Goal: Task Accomplishment & Management: Use online tool/utility

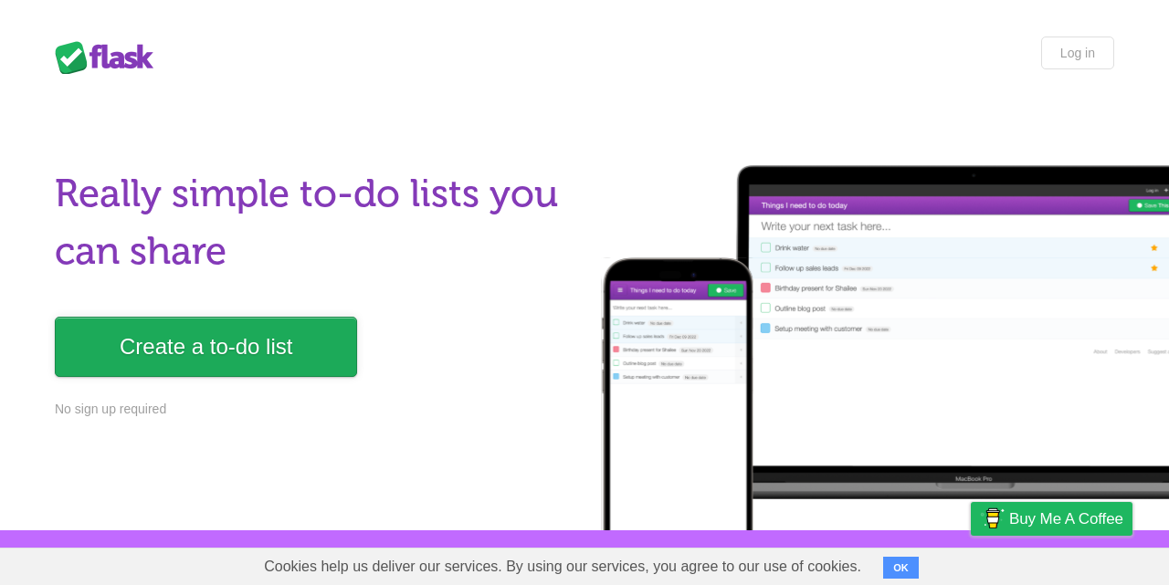
click at [204, 333] on link "Create a to-do list" at bounding box center [206, 347] width 302 height 60
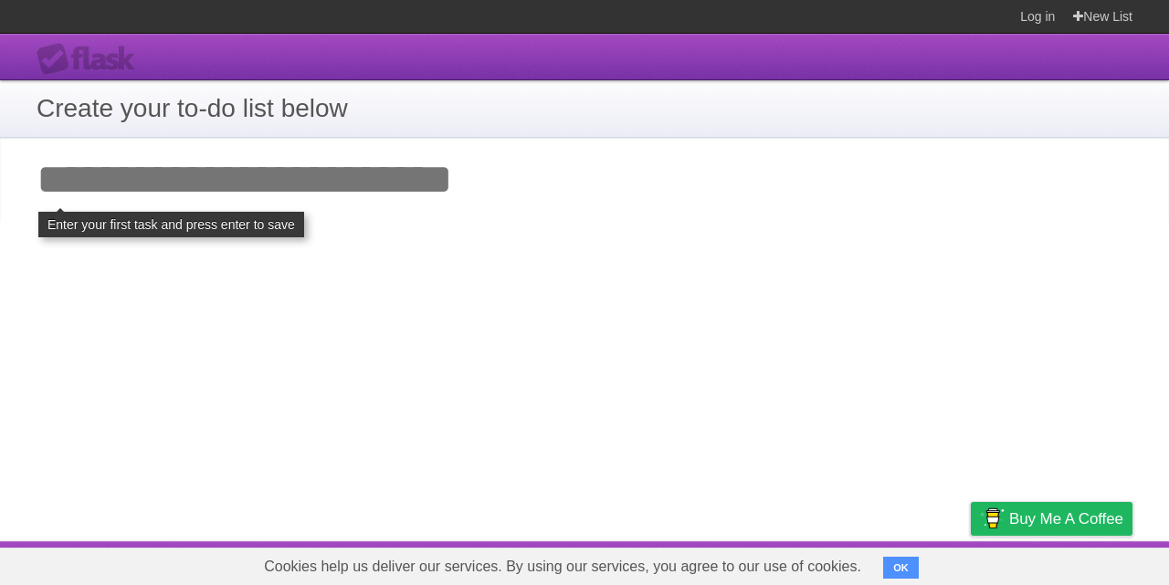
click at [220, 174] on input "Add your first task" at bounding box center [584, 180] width 1169 height 84
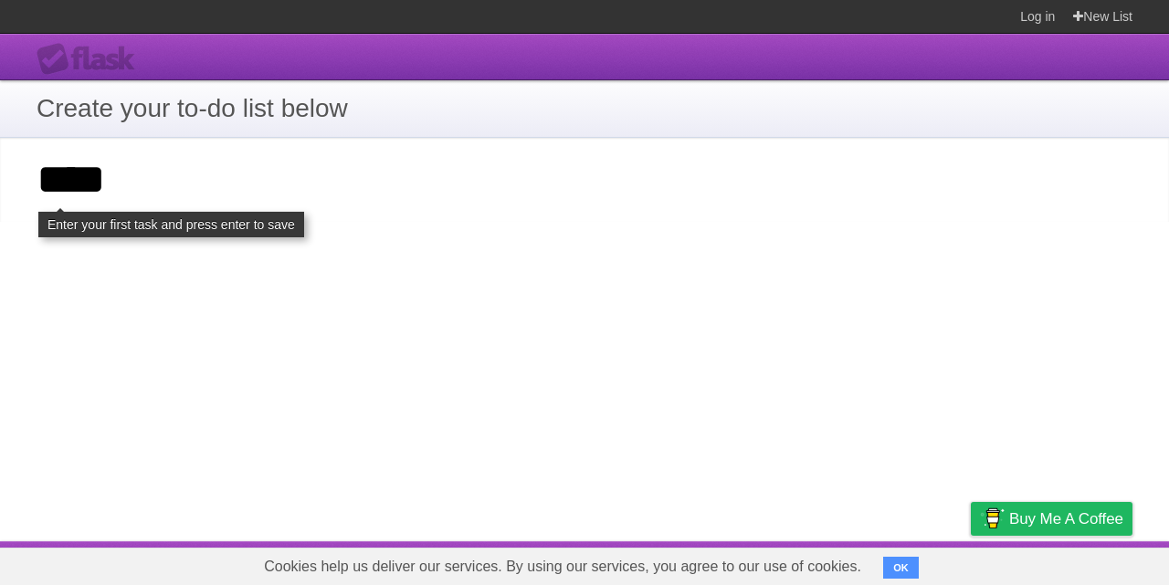
type input "****"
click input "**********" at bounding box center [0, 0] width 0 height 0
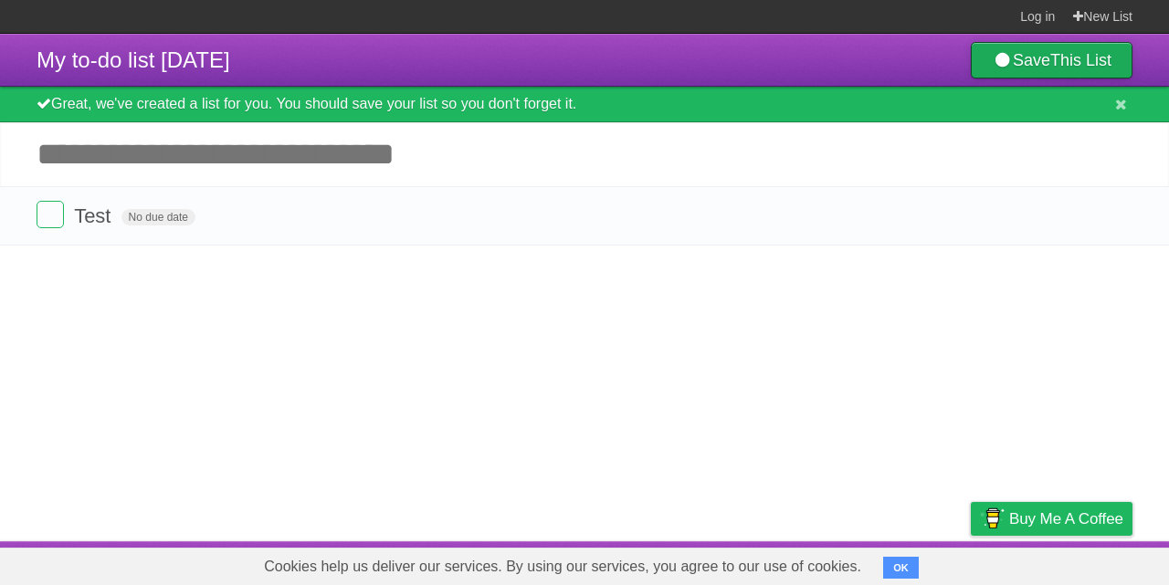
click at [1084, 62] on b "This List" at bounding box center [1080, 60] width 61 height 18
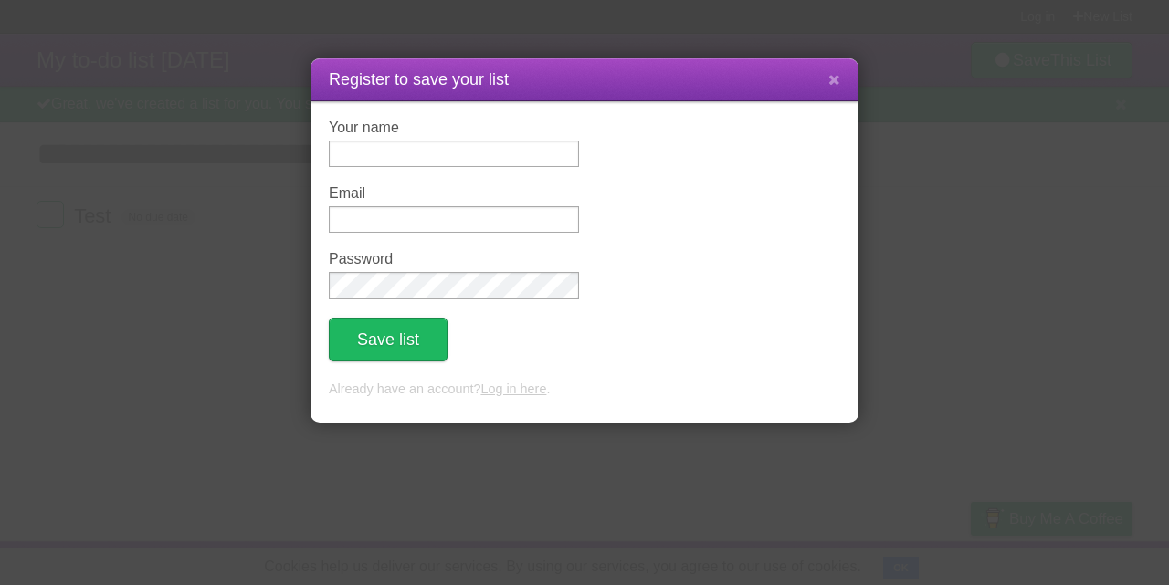
click at [505, 141] on div "Your name" at bounding box center [454, 143] width 250 height 47
click at [841, 78] on button at bounding box center [833, 80] width 39 height 35
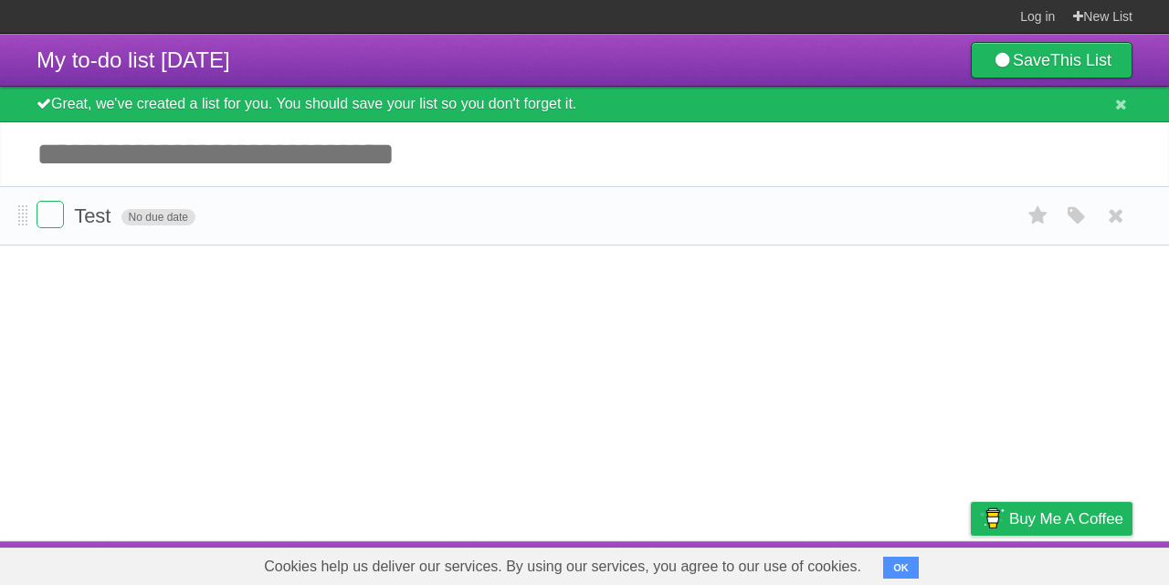
click at [163, 220] on span "No due date" at bounding box center [158, 217] width 74 height 16
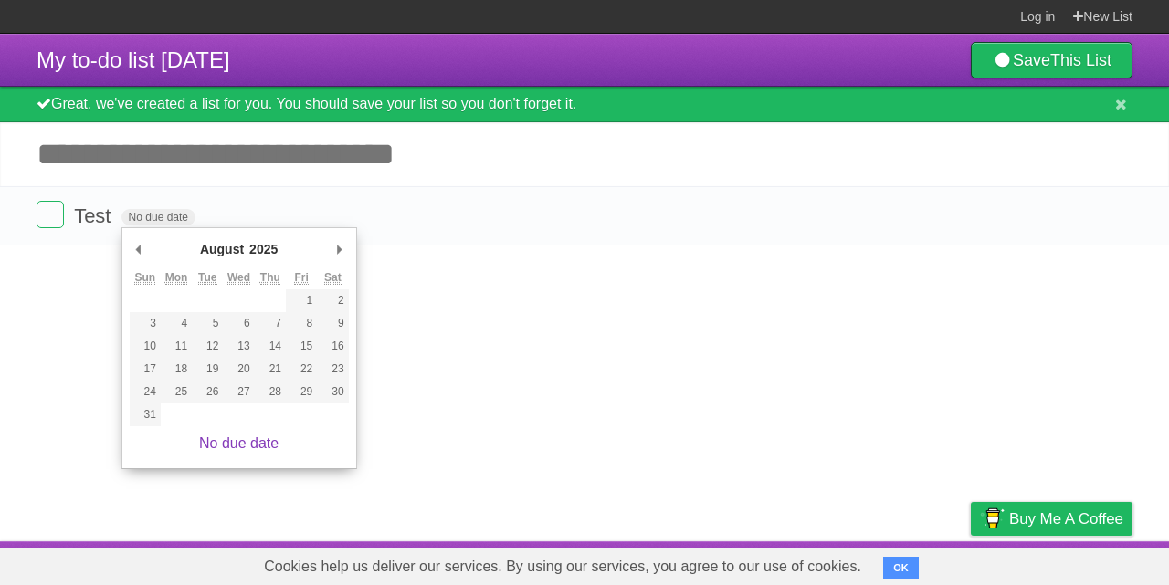
click at [76, 313] on article "My to-do list 09/17/2025 Save This List Great, we've created a list for you. Yo…" at bounding box center [584, 288] width 1169 height 508
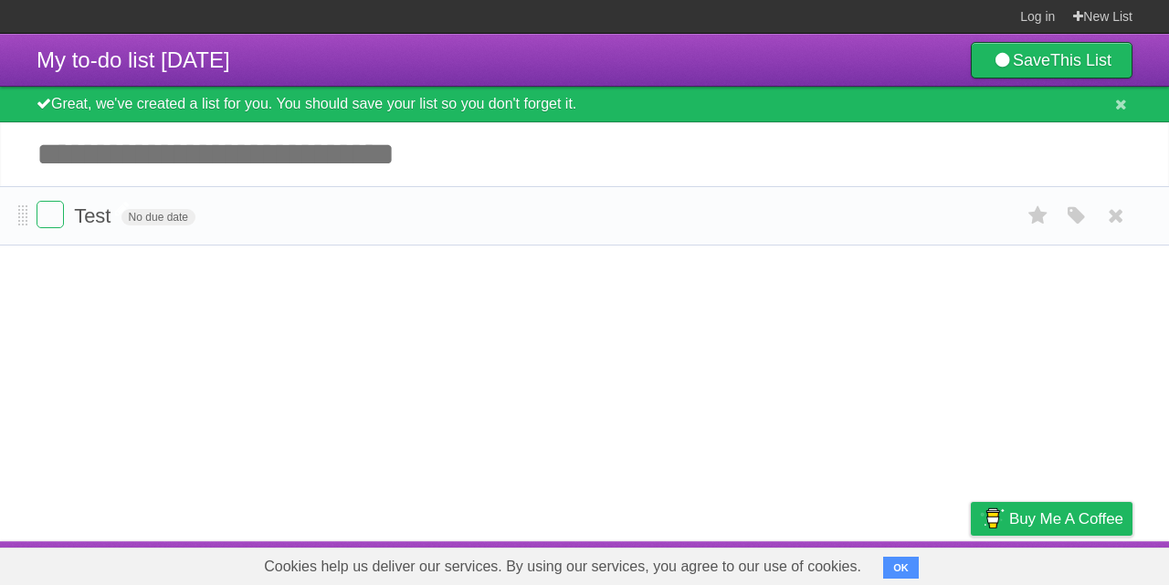
click at [96, 215] on span "Test" at bounding box center [94, 216] width 41 height 23
type input "*"
type input "**********"
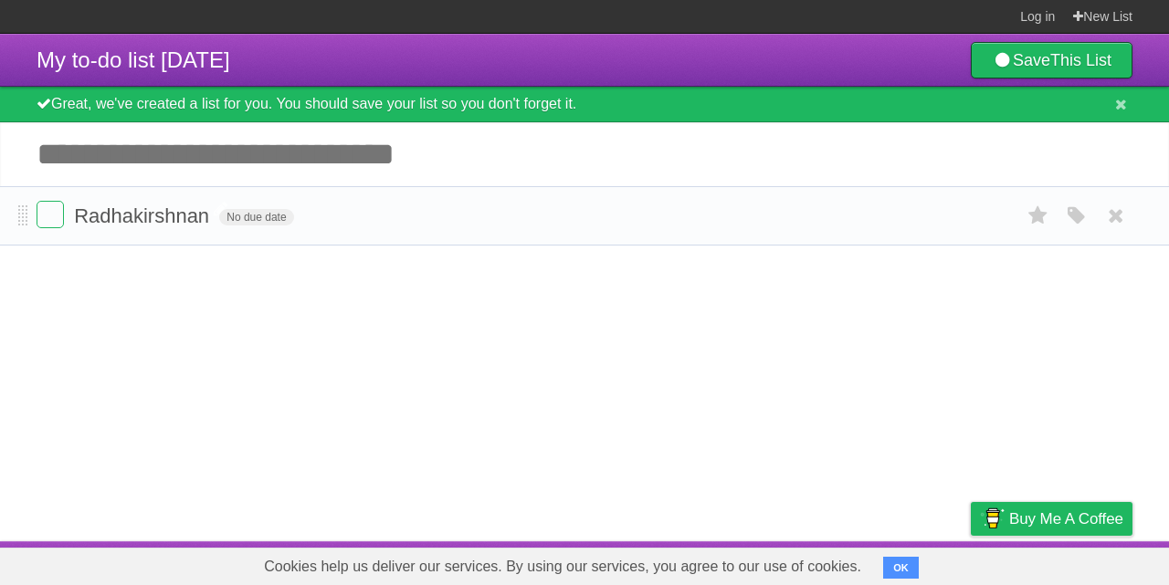
click at [162, 215] on span "Radhakirshnan" at bounding box center [144, 216] width 140 height 23
type input "**********"
click at [526, 220] on span "No due date" at bounding box center [525, 217] width 74 height 16
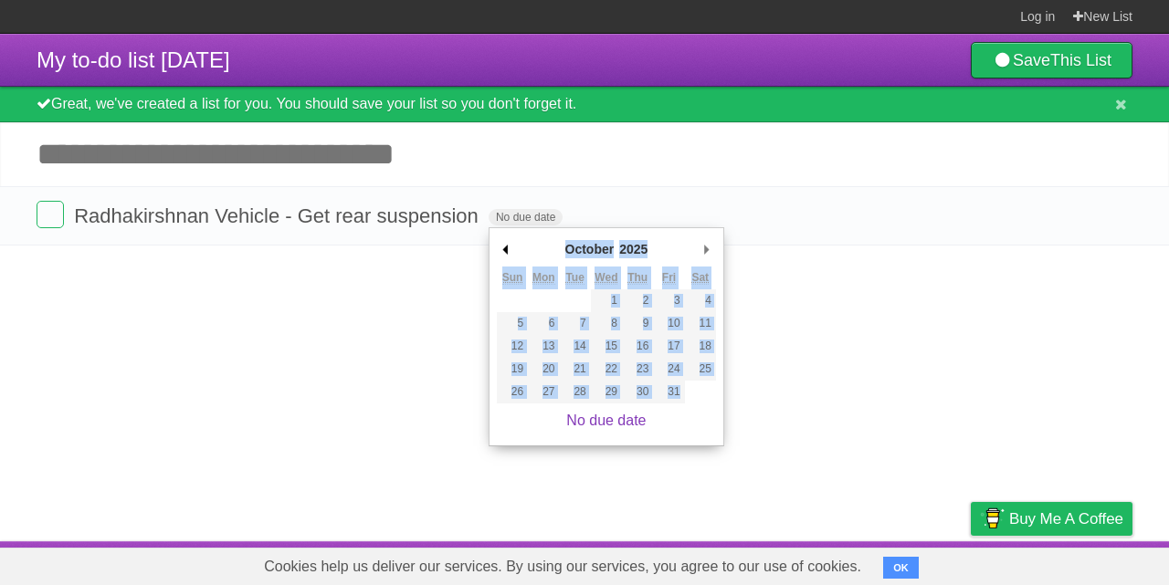
drag, startPoint x: 488, startPoint y: 247, endPoint x: 505, endPoint y: 247, distance: 17.3
click at [505, 247] on body "Log in New List Log in Save list Create a new list My to-do list 09/17/2025 Sav…" at bounding box center [584, 292] width 1169 height 585
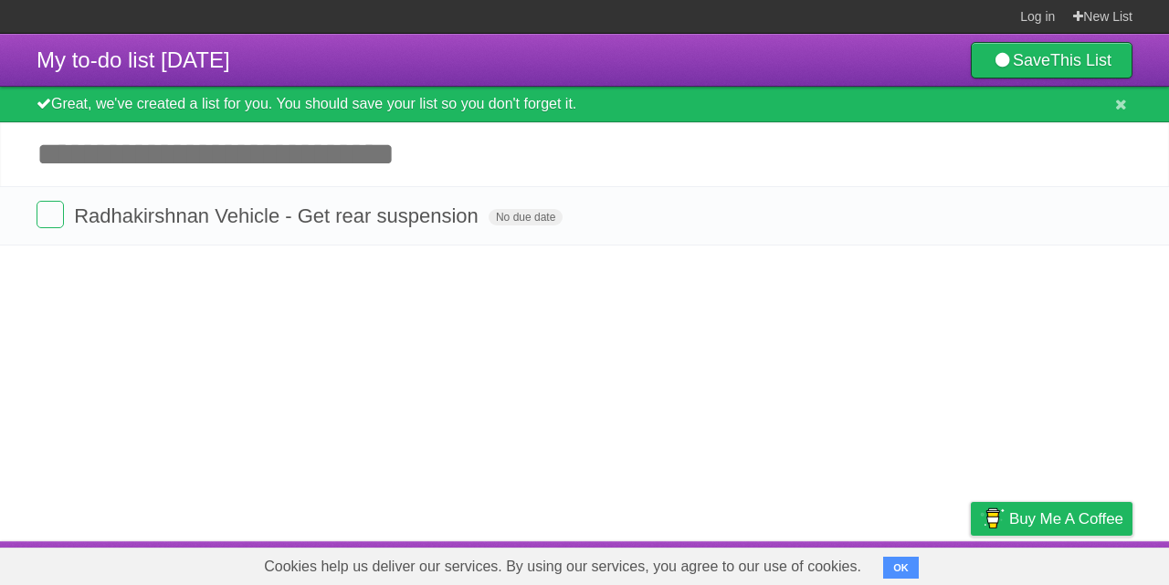
click at [505, 247] on article "My to-do list 09/17/2025 Save This List Great, we've created a list for you. Yo…" at bounding box center [584, 288] width 1169 height 508
click at [520, 224] on span "No due date" at bounding box center [525, 217] width 74 height 16
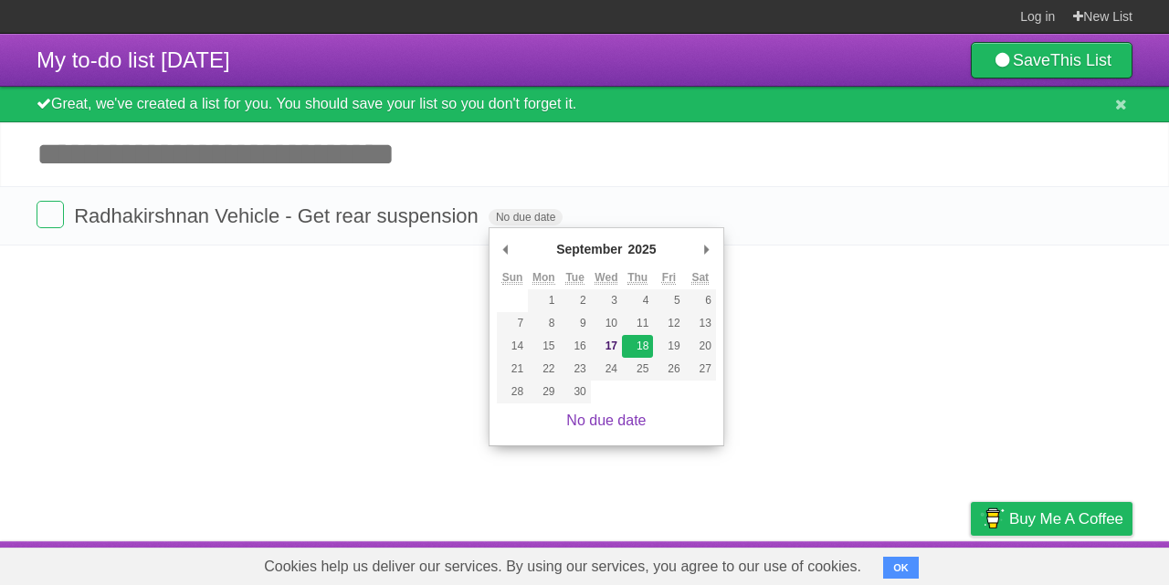
type span "[DATE]"
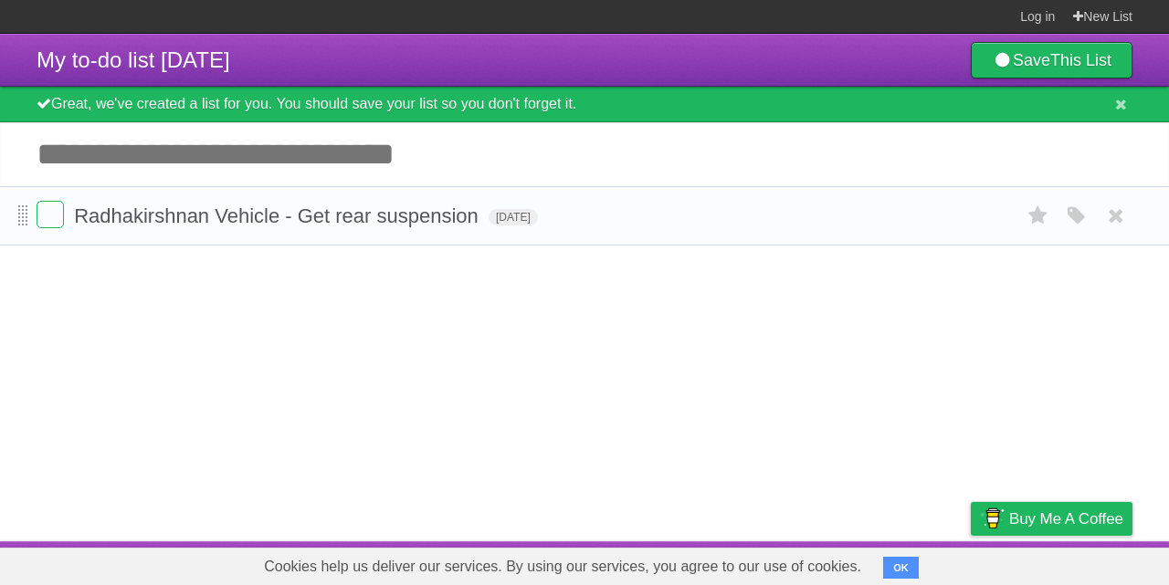
click at [19, 224] on span at bounding box center [23, 216] width 10 height 22
click at [1094, 16] on link "New List" at bounding box center [1102, 16] width 59 height 33
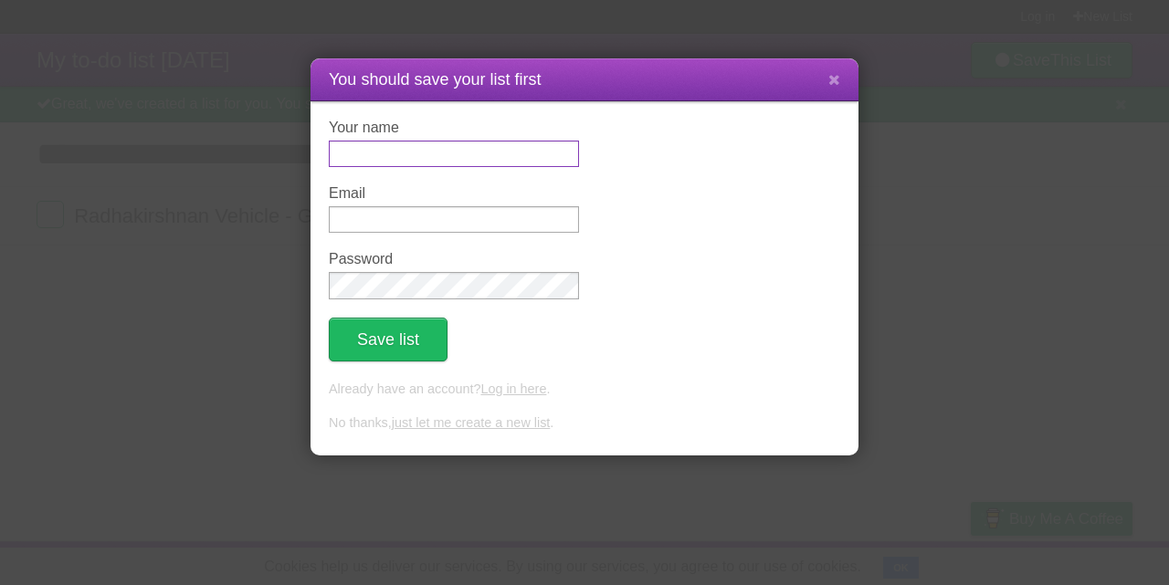
click at [529, 156] on input "Your name" at bounding box center [454, 154] width 250 height 26
type input "**********"
drag, startPoint x: 440, startPoint y: 220, endPoint x: 425, endPoint y: 220, distance: 14.6
click at [425, 220] on input "**********" at bounding box center [454, 219] width 250 height 26
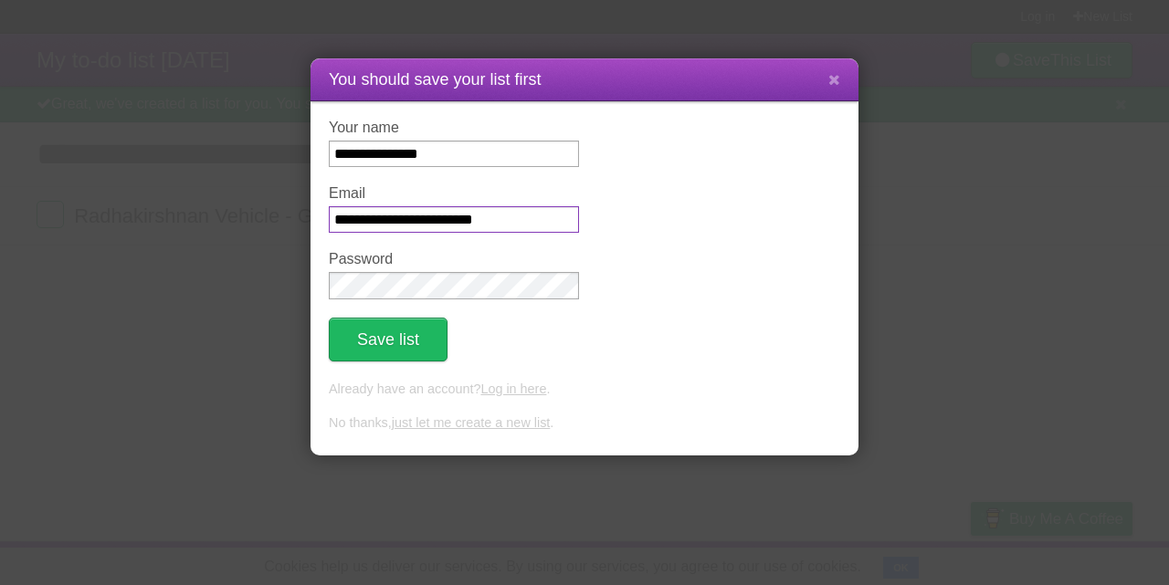
drag, startPoint x: 441, startPoint y: 224, endPoint x: 325, endPoint y: 231, distance: 116.2
click at [329, 231] on input "**********" at bounding box center [454, 219] width 250 height 26
click at [376, 341] on button "Save list" at bounding box center [388, 340] width 119 height 44
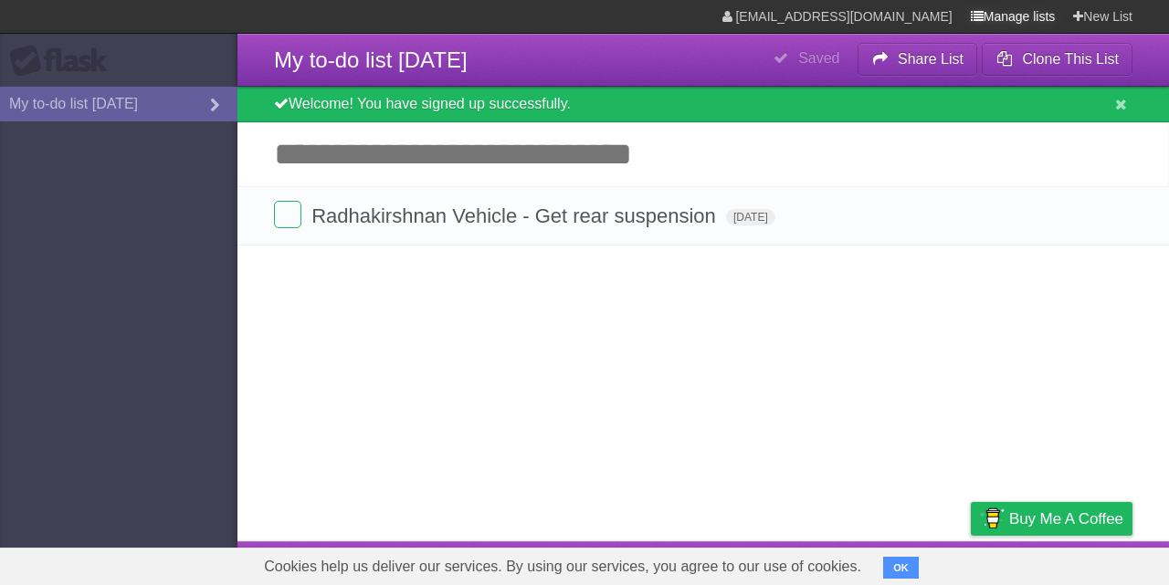
click at [1006, 14] on link "Manage lists" at bounding box center [1013, 16] width 85 height 33
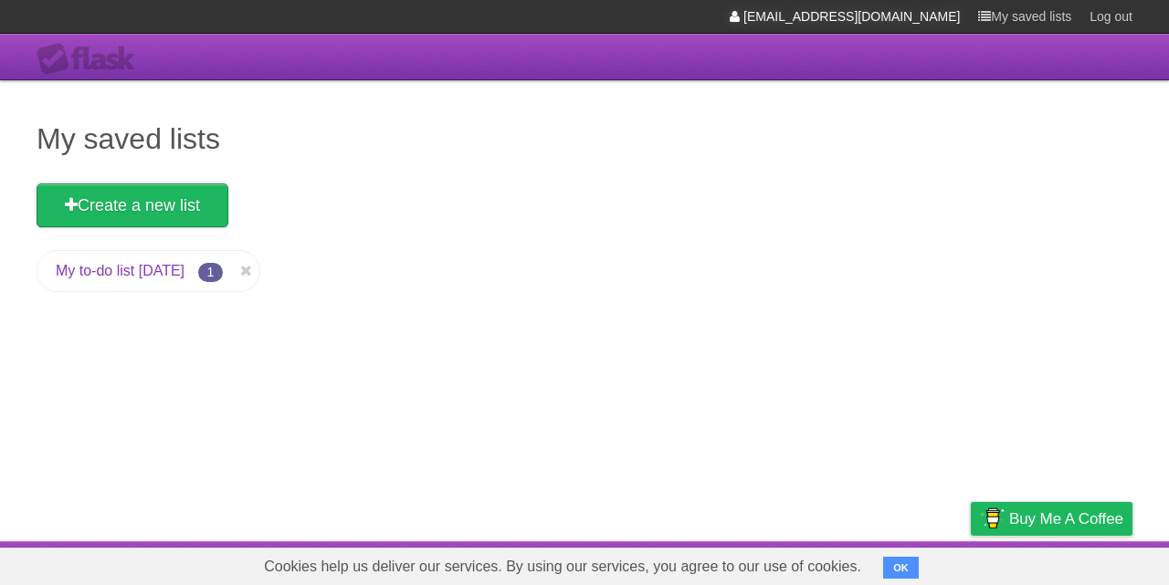
click at [878, 20] on link "[EMAIL_ADDRESS][DOMAIN_NAME]" at bounding box center [845, 16] width 230 height 33
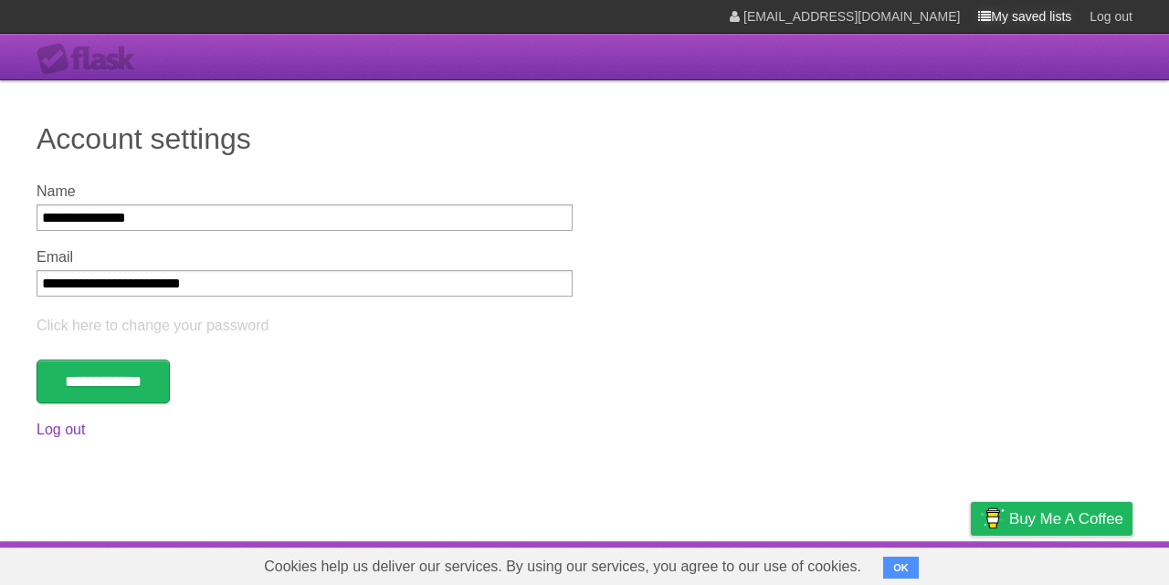
click at [1045, 22] on link "My saved lists" at bounding box center [1024, 16] width 93 height 33
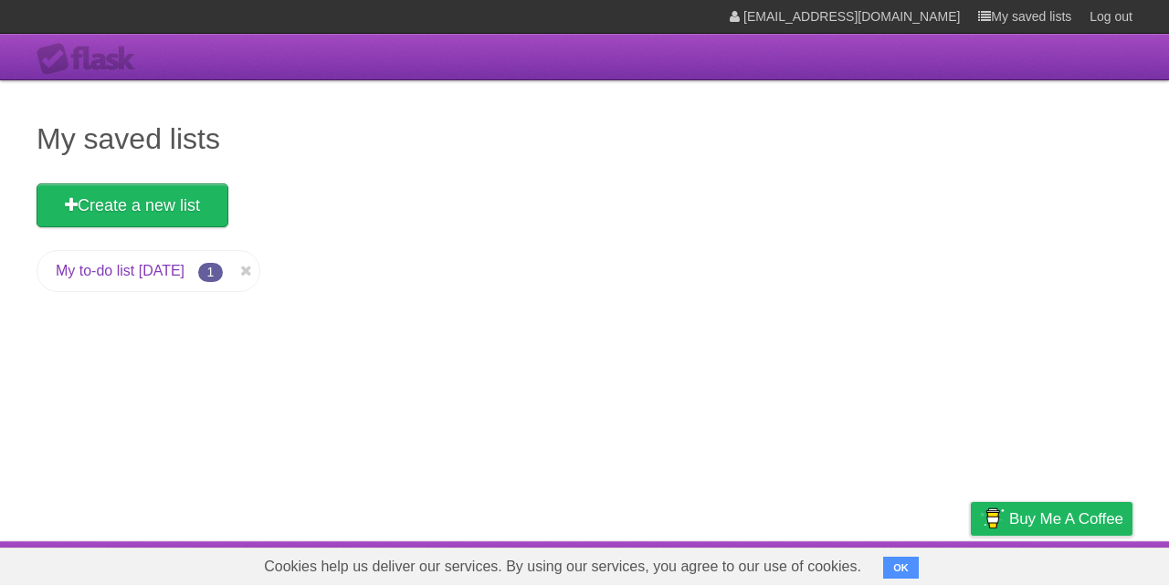
click at [66, 63] on div "Flask" at bounding box center [92, 59] width 110 height 33
click at [870, 20] on link "[EMAIL_ADDRESS][DOMAIN_NAME]" at bounding box center [845, 16] width 230 height 33
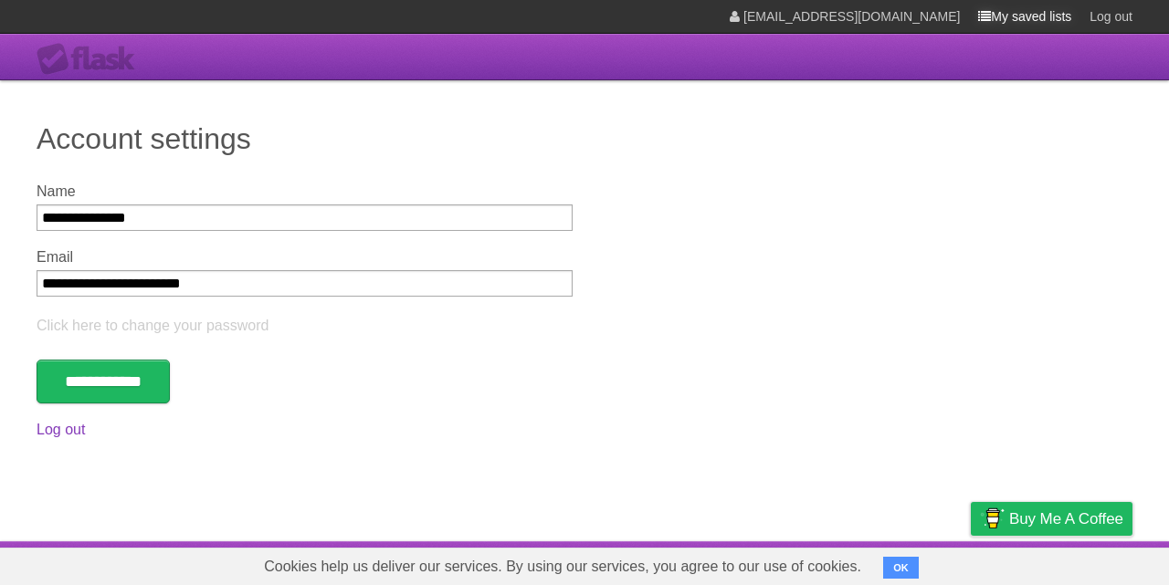
click at [1037, 9] on link "My saved lists" at bounding box center [1024, 16] width 93 height 33
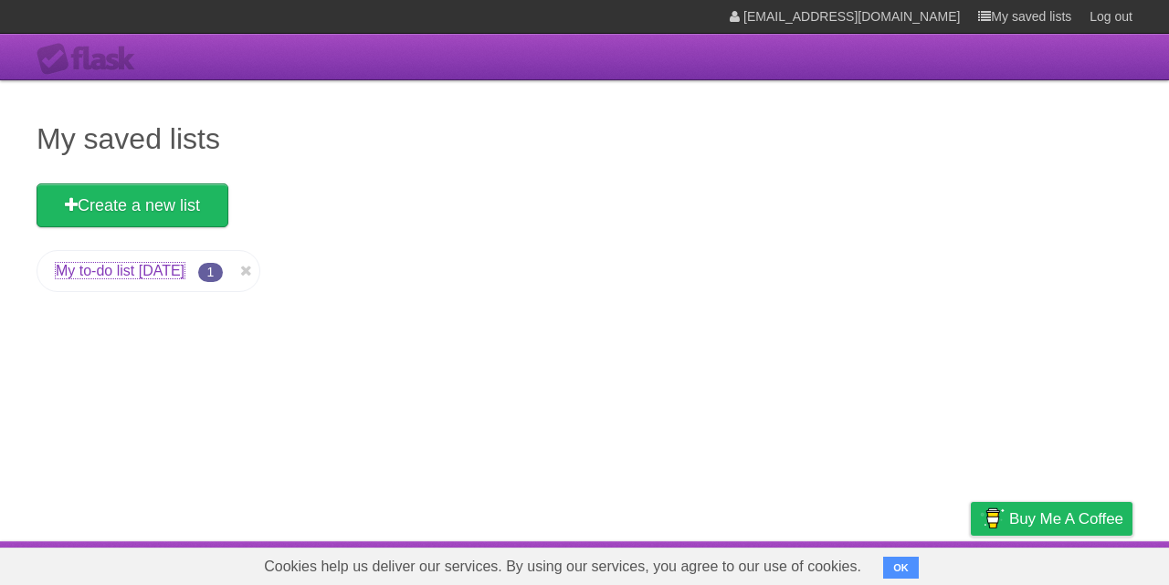
click at [153, 272] on link "My to-do list [DATE]" at bounding box center [120, 271] width 129 height 16
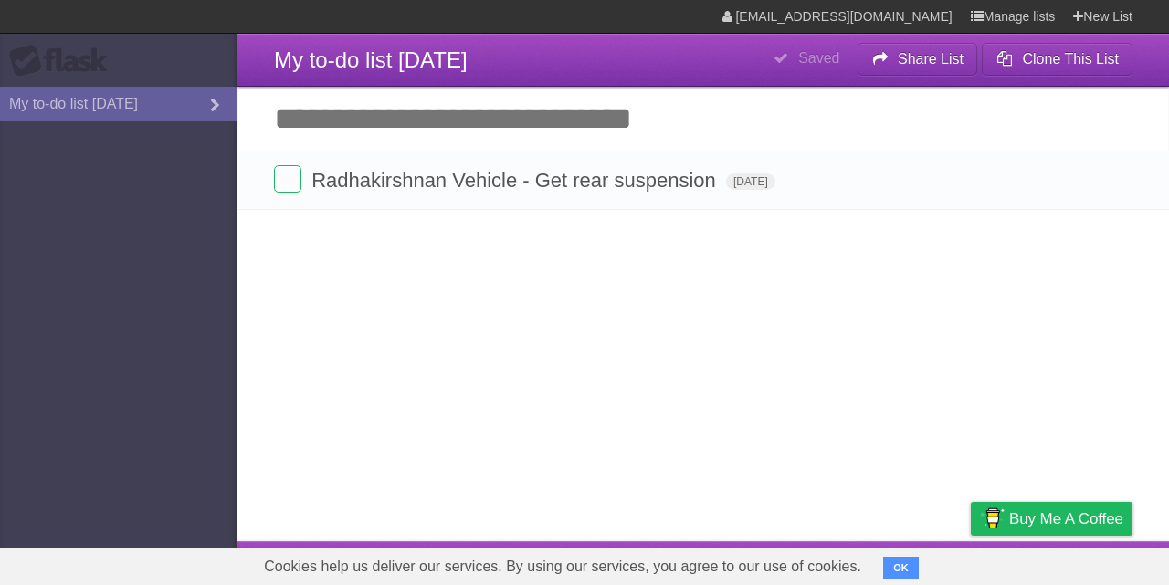
type span "[DATE]"
click at [158, 105] on link "My to-do list [DATE]" at bounding box center [118, 104] width 237 height 35
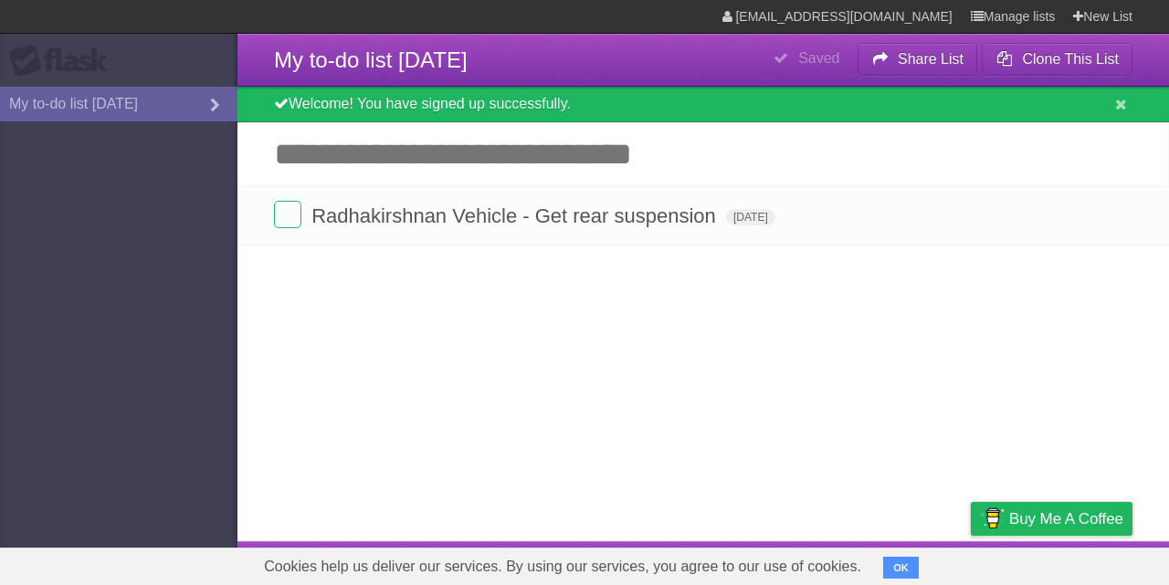
type span "[DATE]"
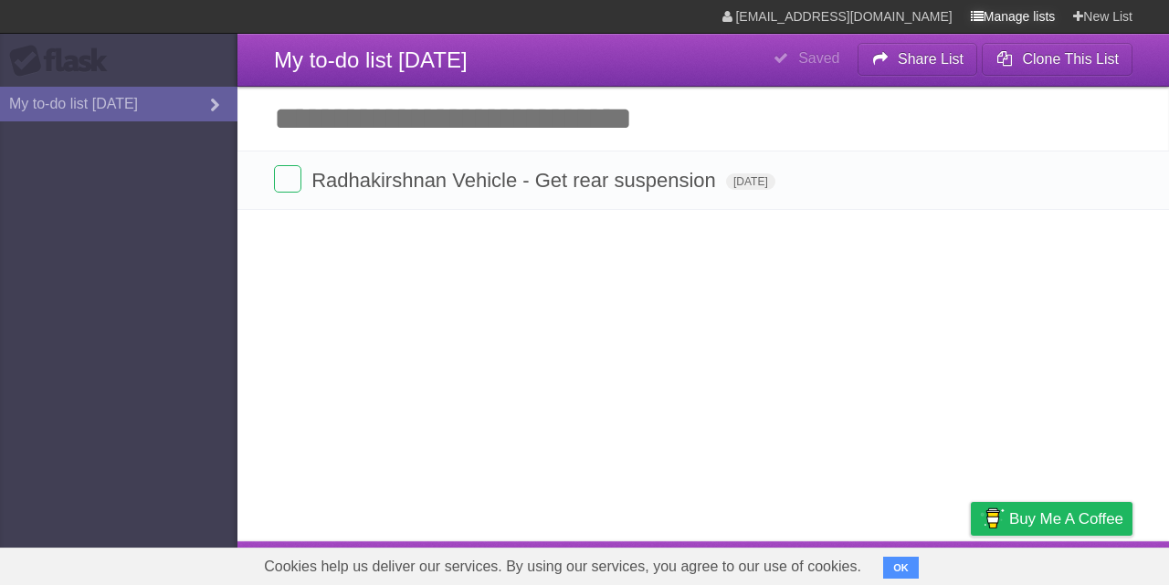
click at [1009, 19] on link "Manage lists" at bounding box center [1013, 16] width 85 height 33
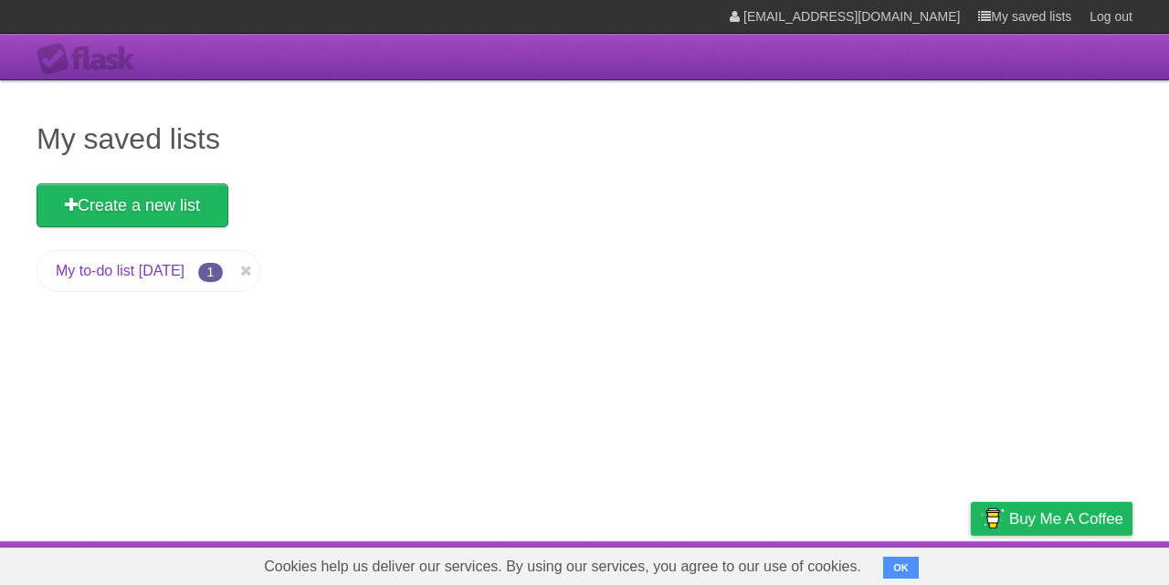
click at [173, 280] on li "My to-do list [DATE] 1" at bounding box center [149, 271] width 224 height 42
click at [173, 273] on link "My to-do list [DATE]" at bounding box center [120, 271] width 129 height 16
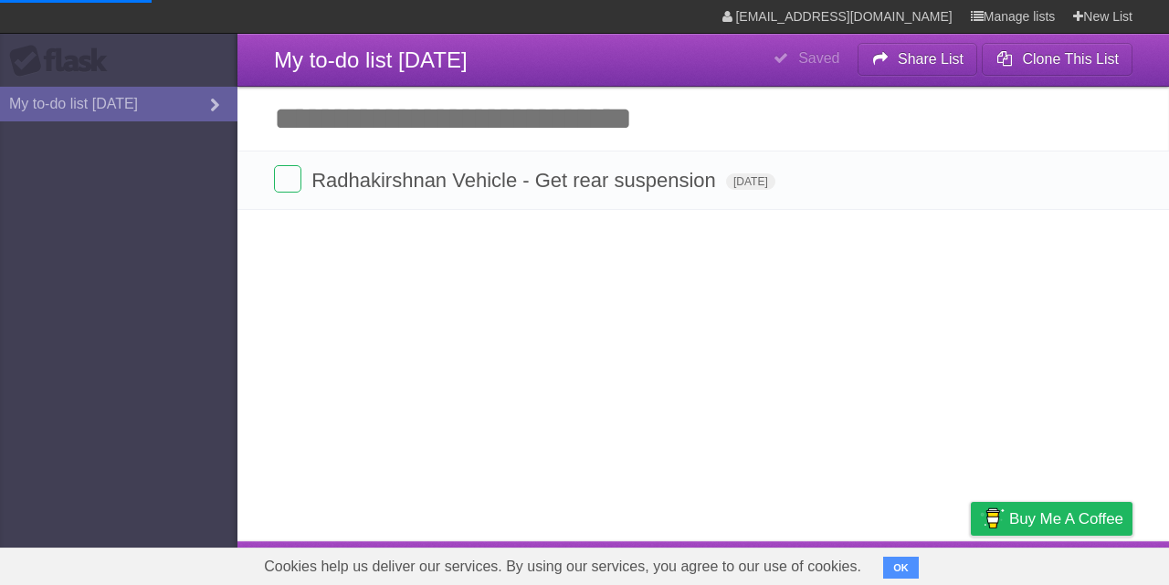
click at [479, 121] on input "Add another task" at bounding box center [702, 119] width 931 height 64
type span "[DATE]"
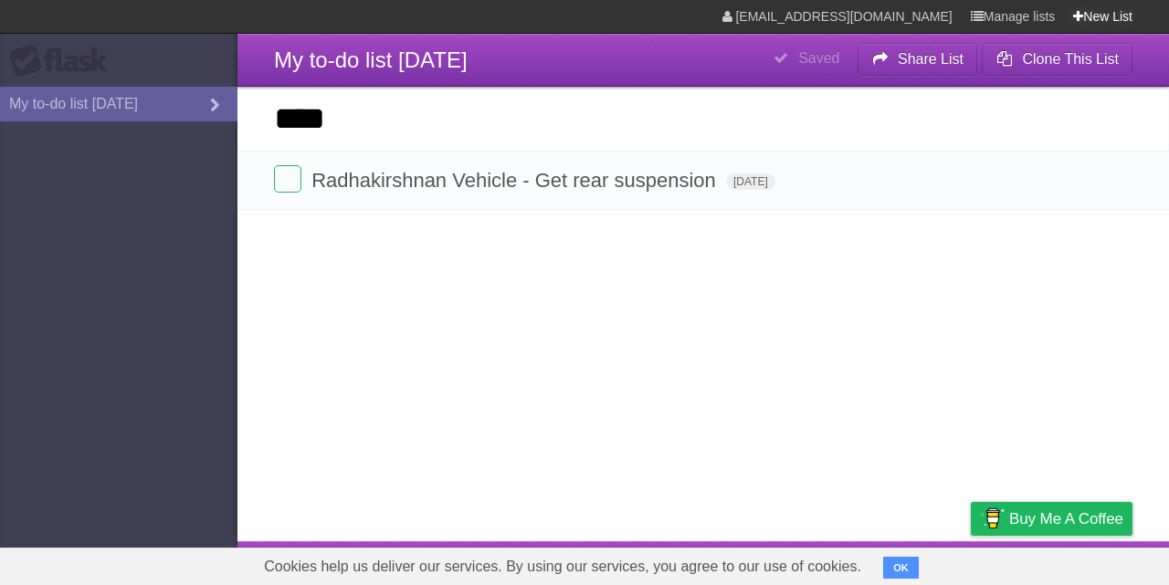
type input "***"
click at [1108, 19] on link "New List" at bounding box center [1102, 16] width 59 height 33
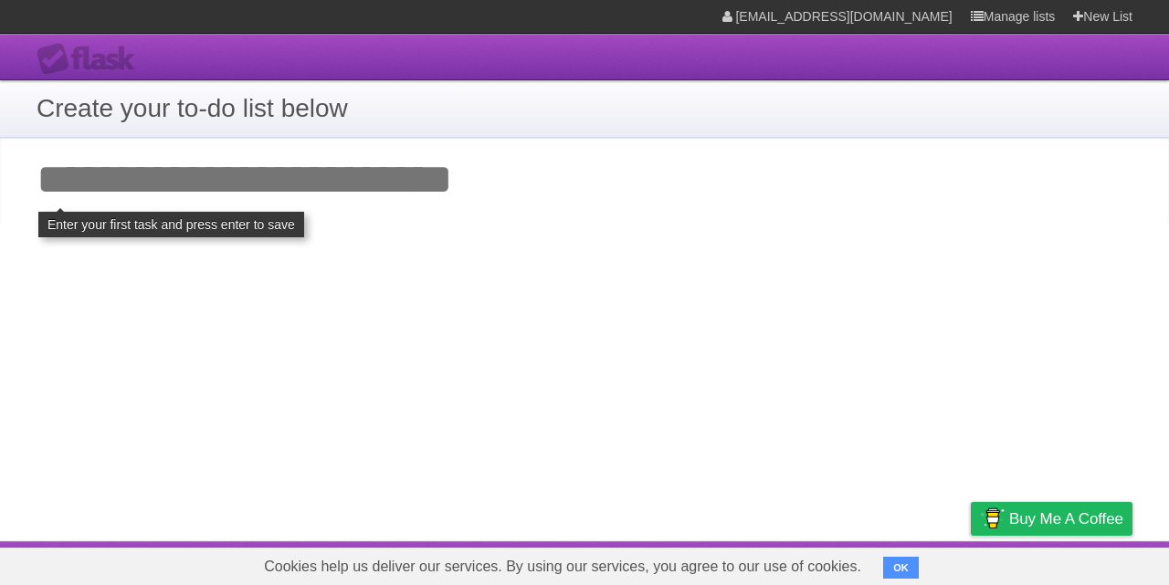
click at [246, 116] on h1 "Create your to-do list below" at bounding box center [585, 108] width 1096 height 38
click at [200, 166] on input "Add your first task" at bounding box center [584, 180] width 1169 height 84
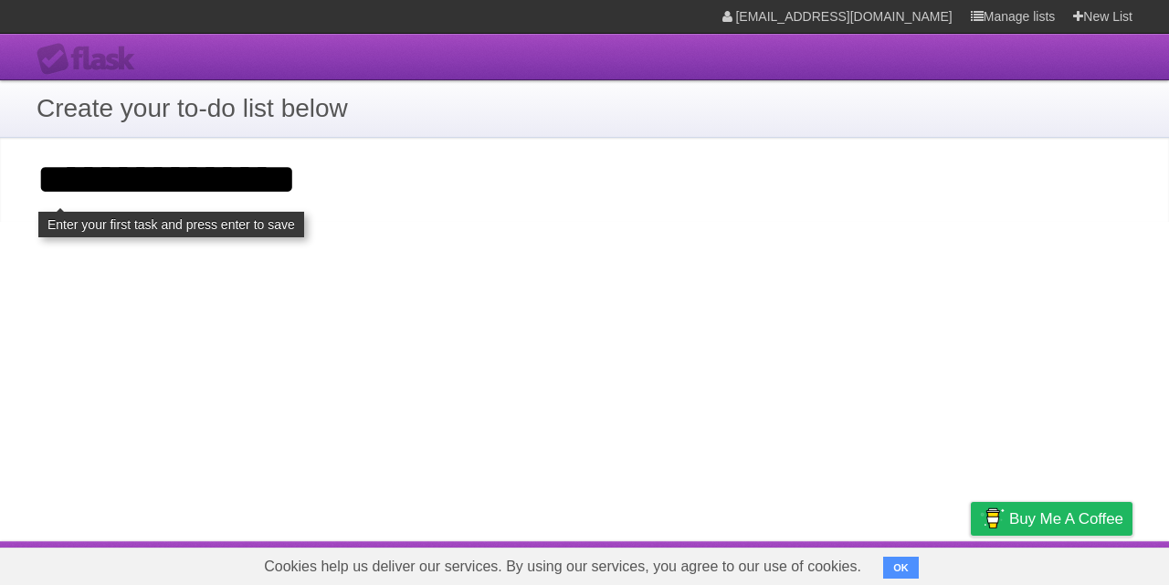
type input "**********"
click input "**********" at bounding box center [0, 0] width 0 height 0
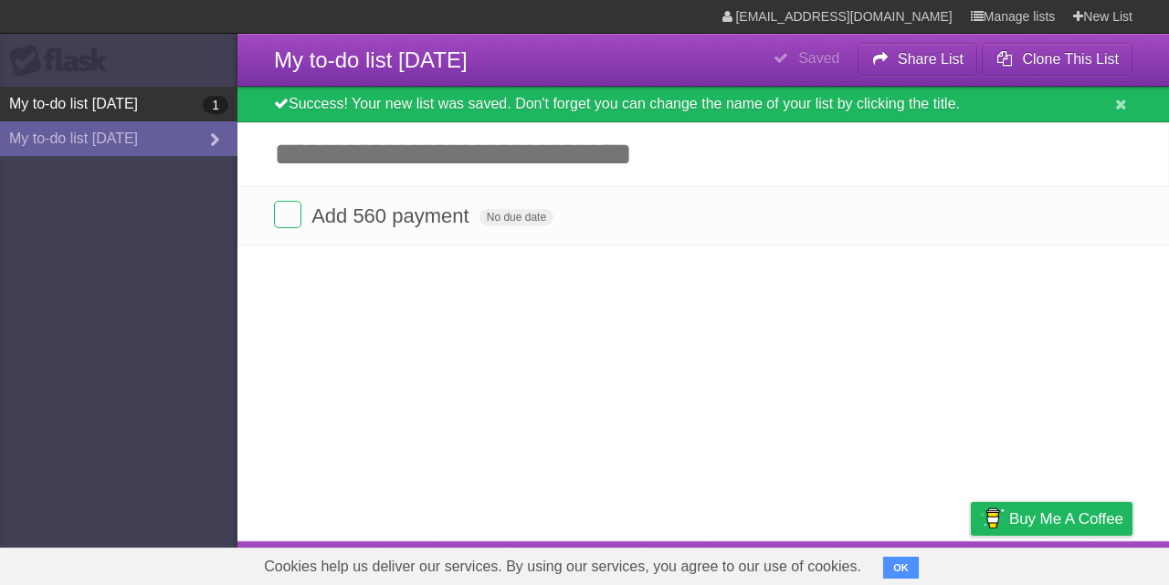
click at [140, 109] on link "My to-do list 09/17/2025 1" at bounding box center [118, 104] width 237 height 35
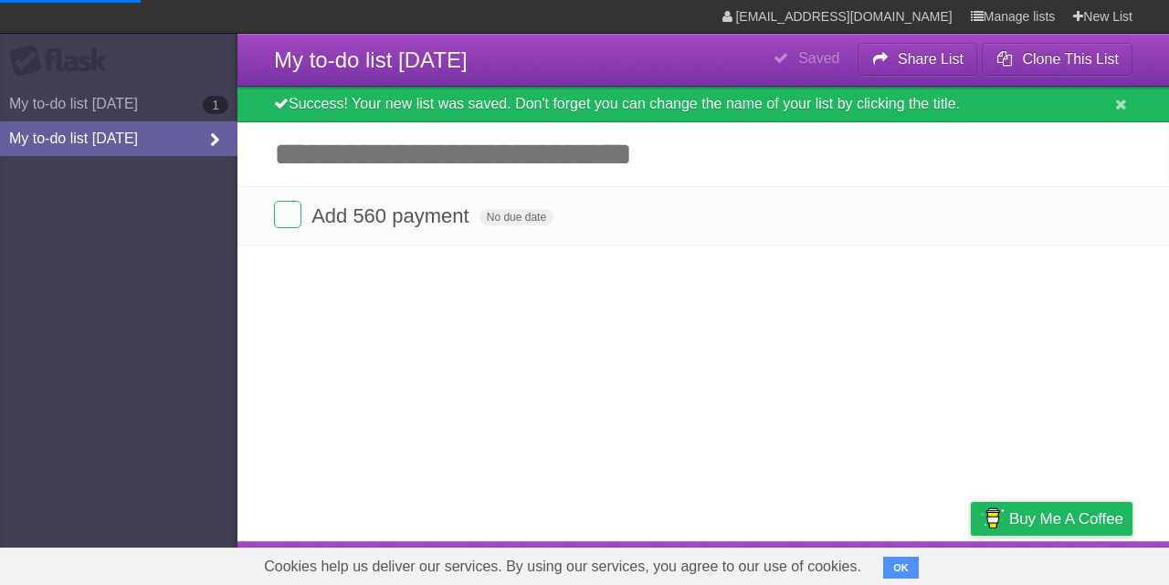
click at [132, 133] on link "My to-do list [DATE]" at bounding box center [118, 138] width 237 height 35
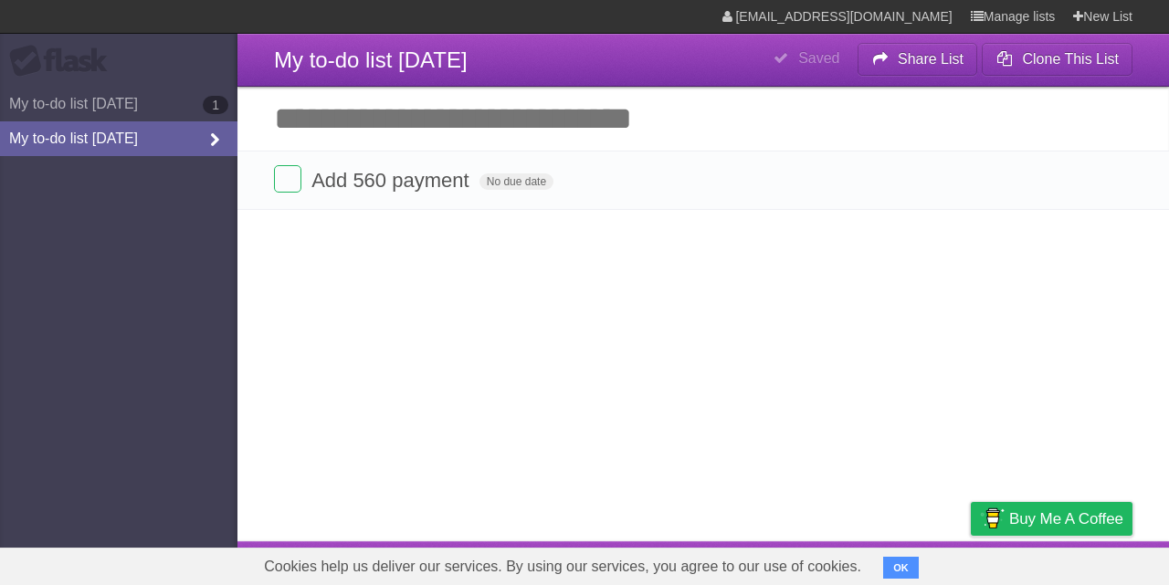
click at [173, 131] on link "My to-do list [DATE]" at bounding box center [118, 138] width 237 height 35
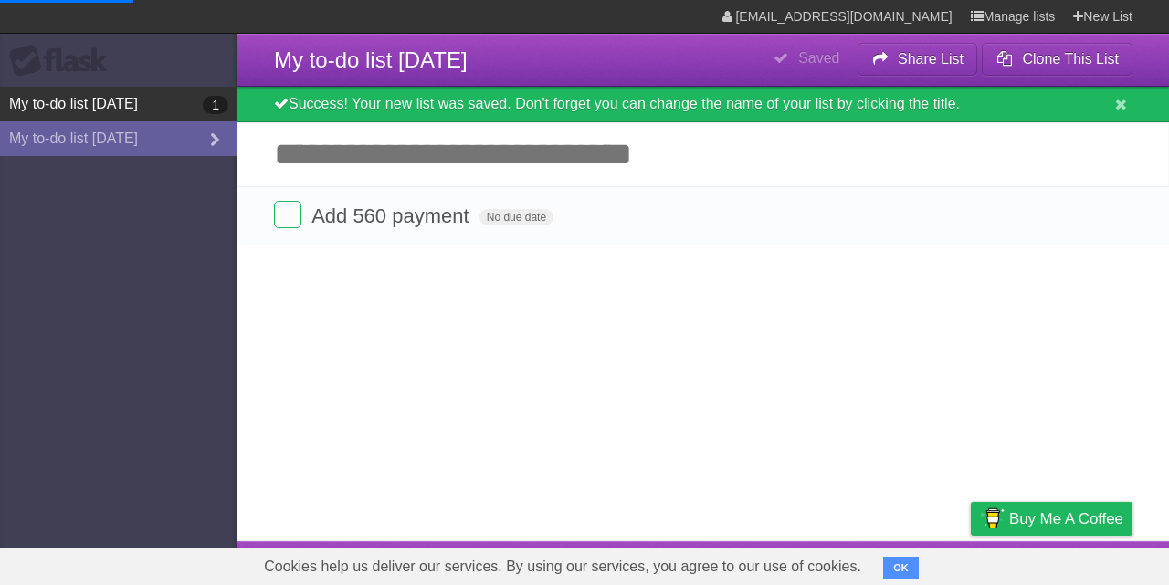
click at [150, 107] on link "My to-do list 09/17/2025 1" at bounding box center [118, 104] width 237 height 35
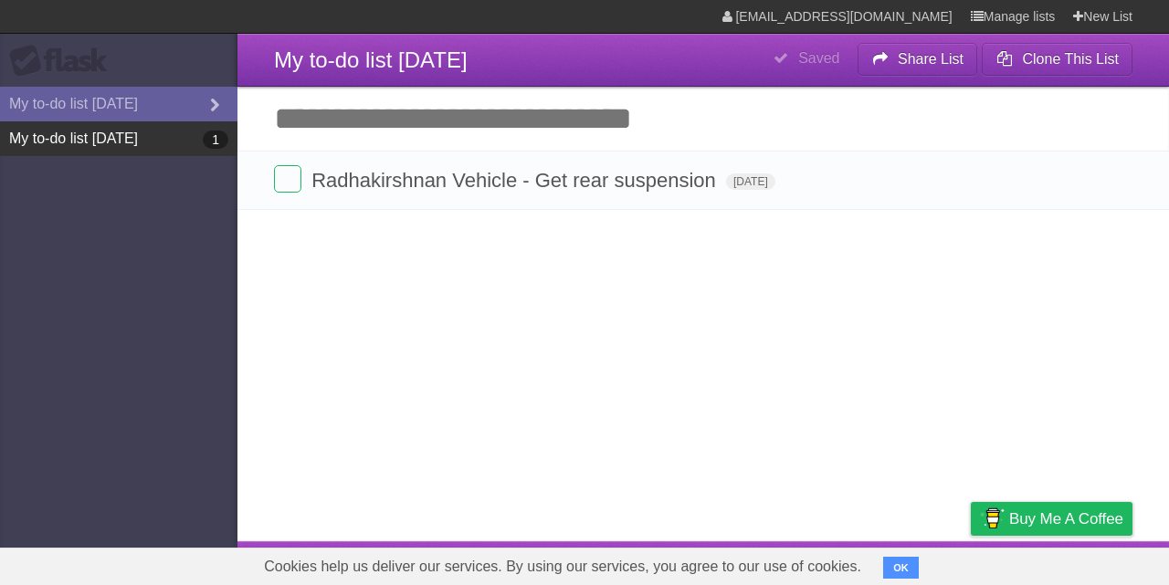
click at [140, 152] on link "My to-do list 09/17/2025 1" at bounding box center [118, 138] width 237 height 35
